Goal: Navigation & Orientation: Find specific page/section

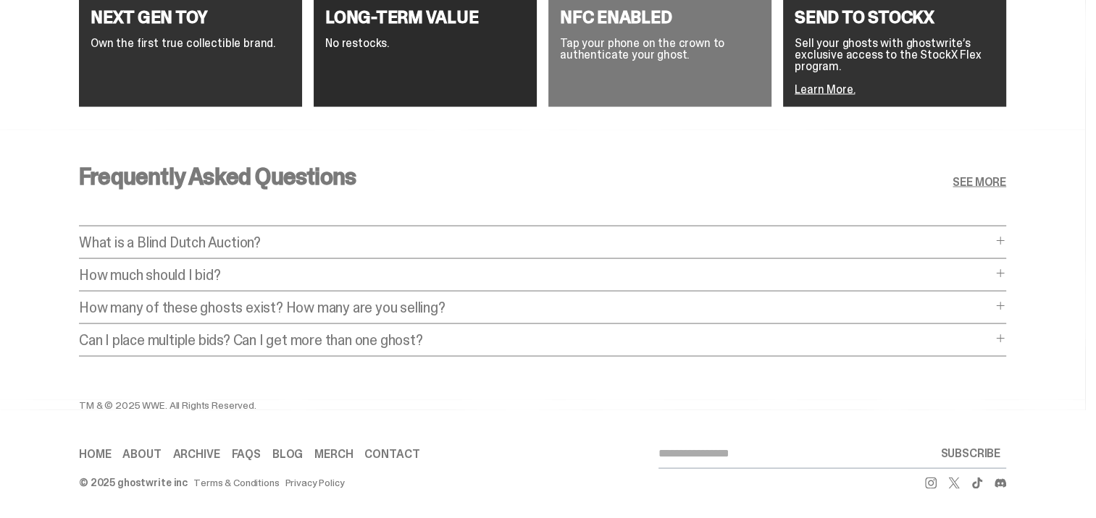
scroll to position [2792, 0]
click at [991, 235] on p "What is a Blind Dutch Auction?" at bounding box center [535, 242] width 912 height 14
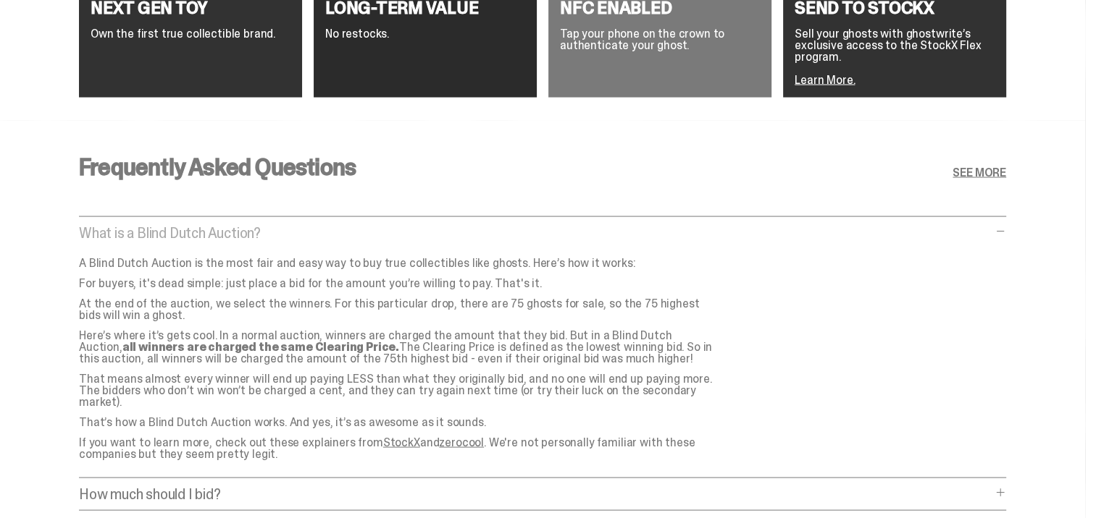
click at [1006, 487] on span at bounding box center [1000, 493] width 12 height 12
click at [1006, 228] on span at bounding box center [1000, 232] width 12 height 12
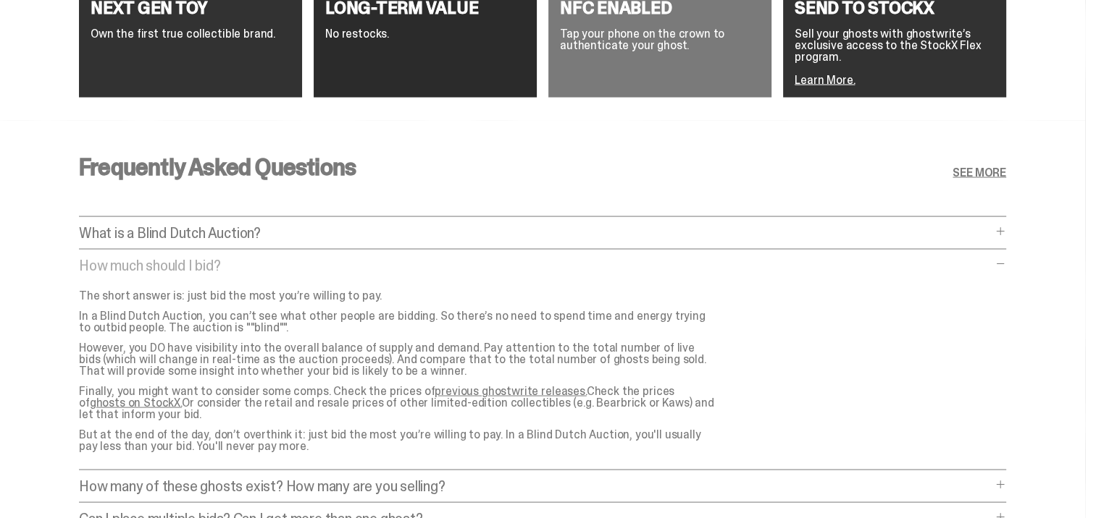
click at [1005, 264] on span at bounding box center [1000, 265] width 12 height 12
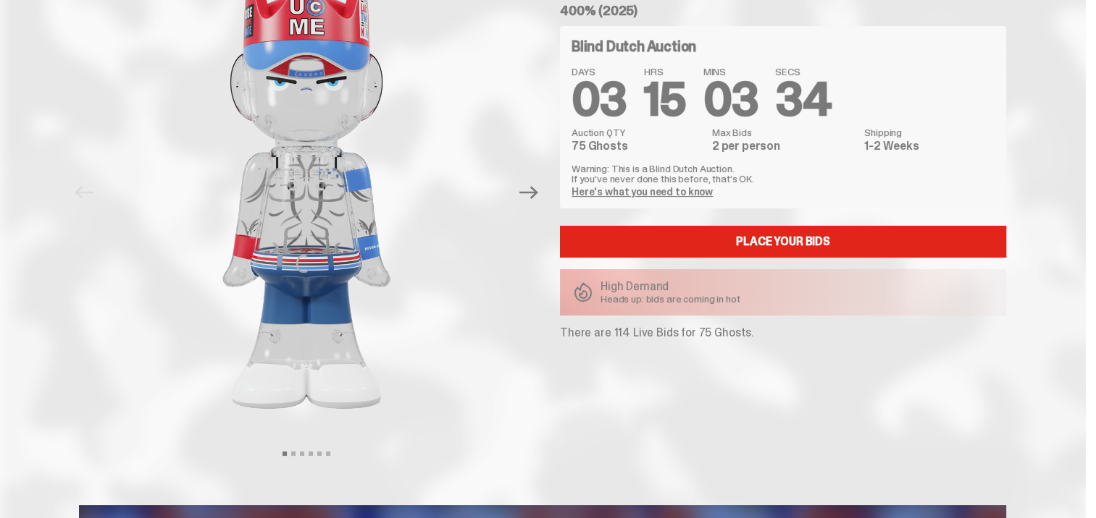
scroll to position [0, 0]
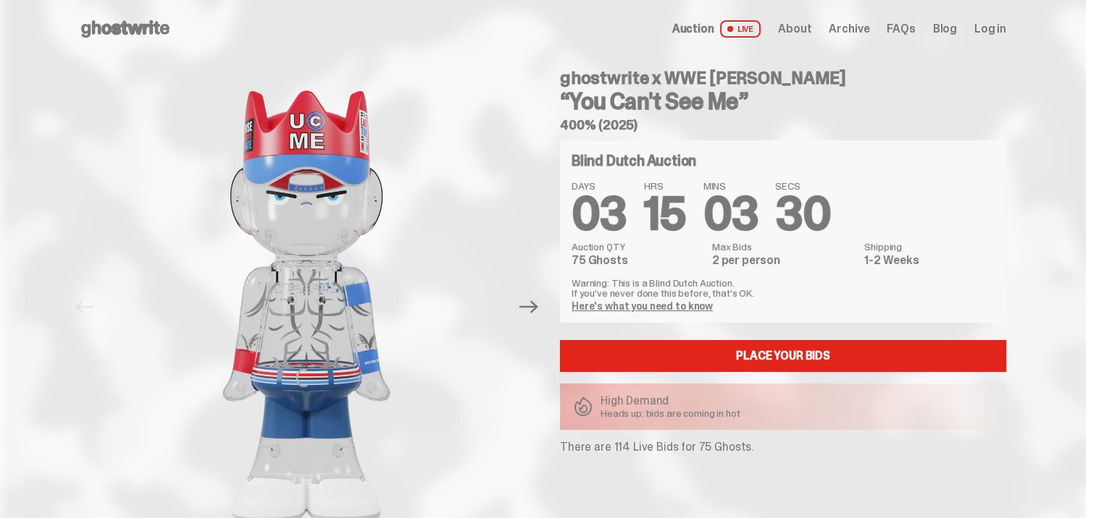
click at [702, 29] on span "Auction" at bounding box center [693, 29] width 42 height 12
click at [864, 27] on span "Archive" at bounding box center [848, 29] width 41 height 12
